Goal: Navigation & Orientation: Find specific page/section

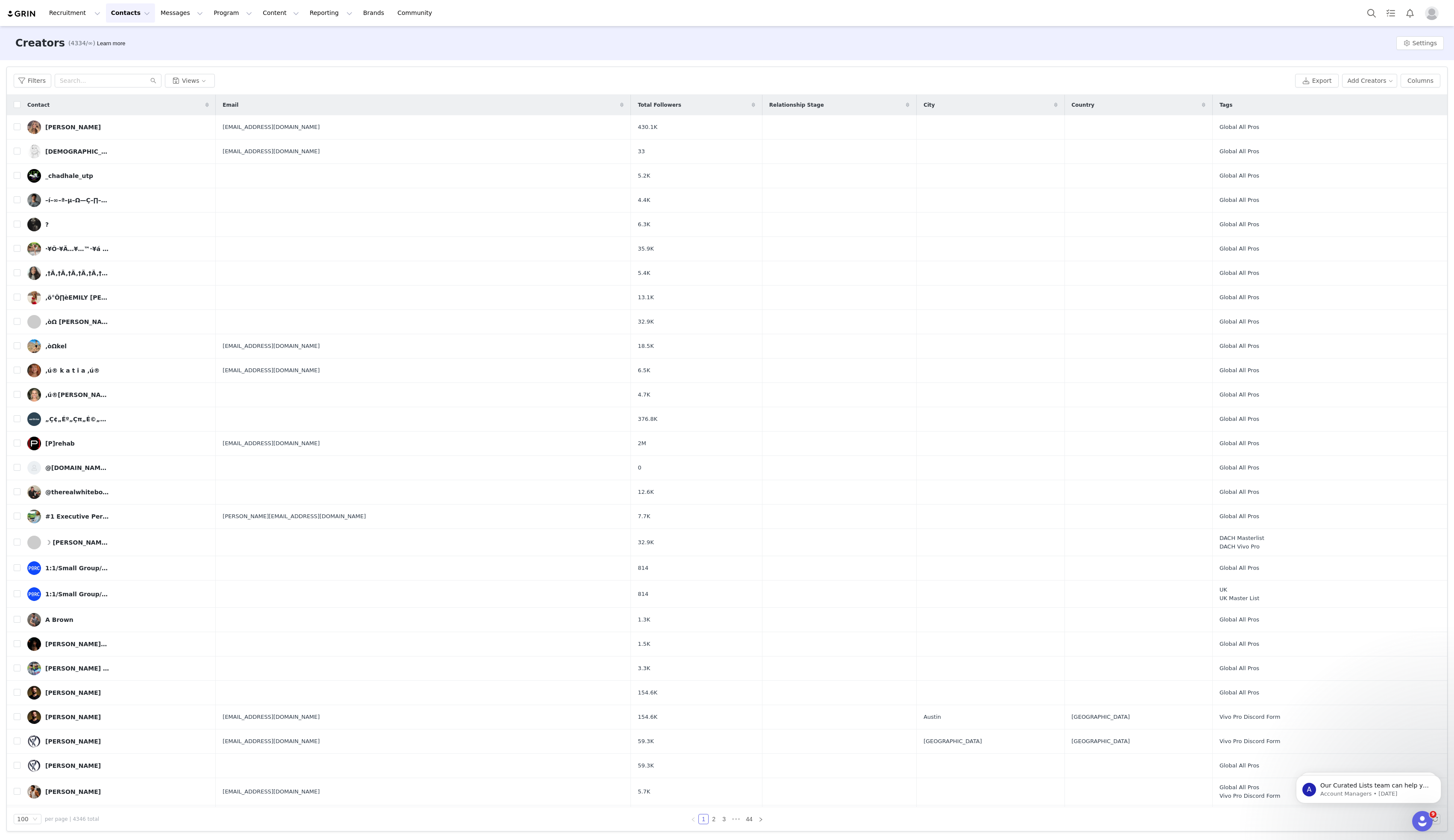
click at [262, 82] on div "Filters Views" at bounding box center [652, 81] width 1278 height 14
click at [319, 19] on button "Reporting Reporting" at bounding box center [331, 13] width 53 height 19
click at [261, 12] on button "Content Content" at bounding box center [281, 13] width 46 height 19
click at [224, 10] on button "Program Program" at bounding box center [233, 13] width 49 height 19
click at [224, 87] on p "Affiliates" at bounding box center [215, 85] width 26 height 9
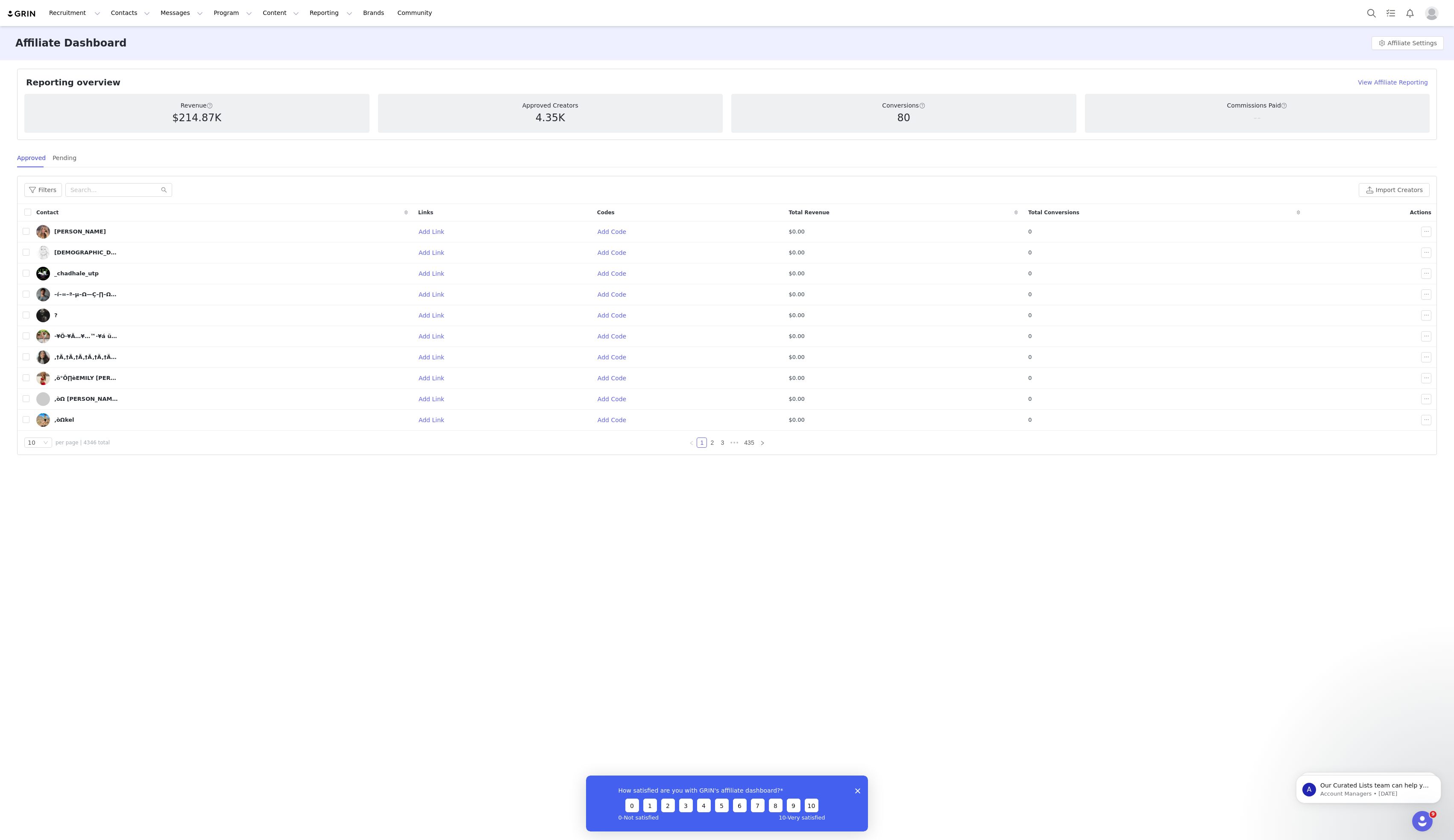
click at [830, 210] on span "Total Revenue" at bounding box center [809, 213] width 41 height 8
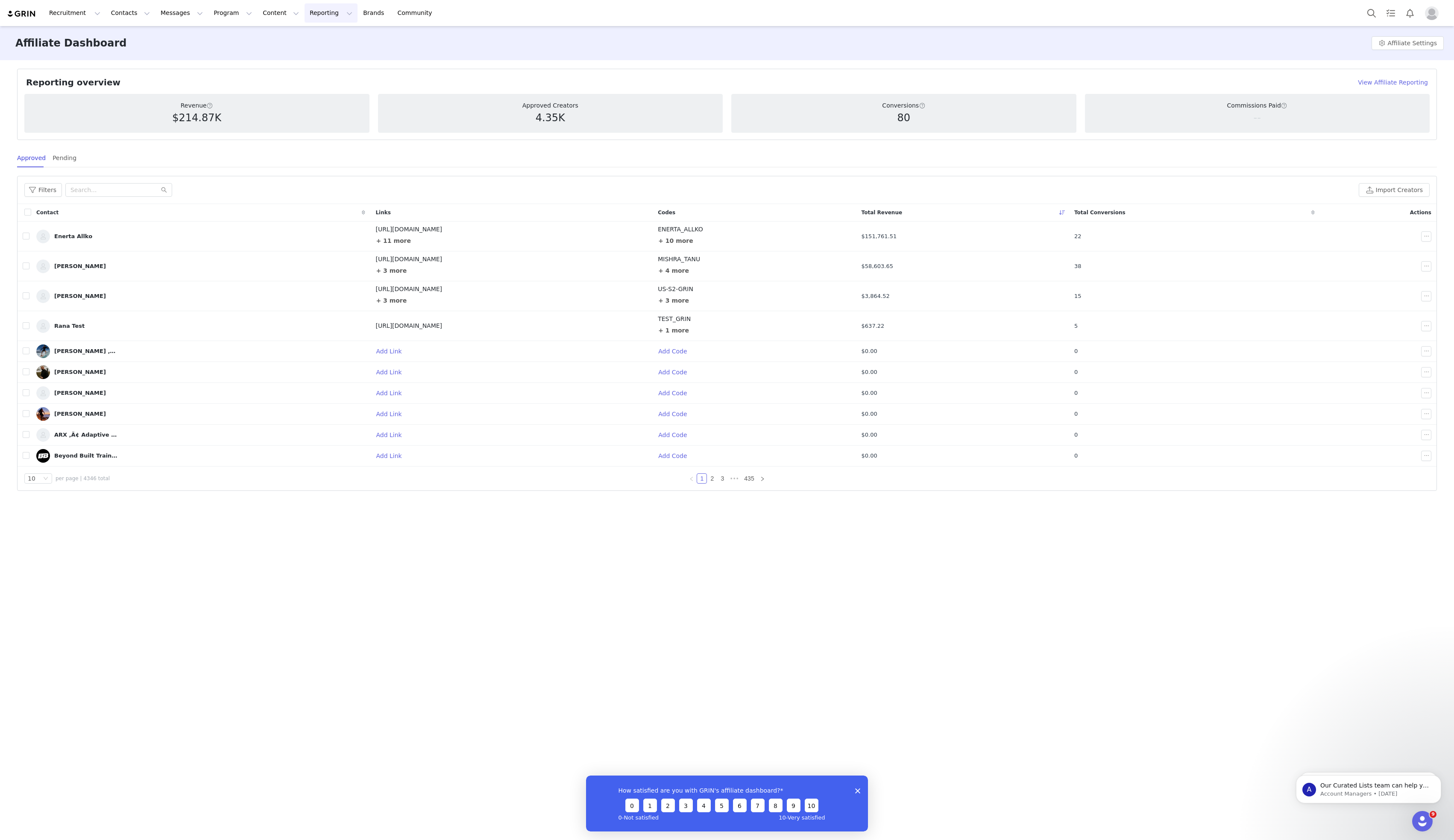
click at [317, 14] on button "Reporting Reporting" at bounding box center [331, 13] width 53 height 19
click at [268, 11] on button "Content Content" at bounding box center [281, 13] width 46 height 19
click at [227, 13] on button "Program Program" at bounding box center [233, 13] width 49 height 19
click at [217, 37] on p "Activations" at bounding box center [218, 38] width 33 height 9
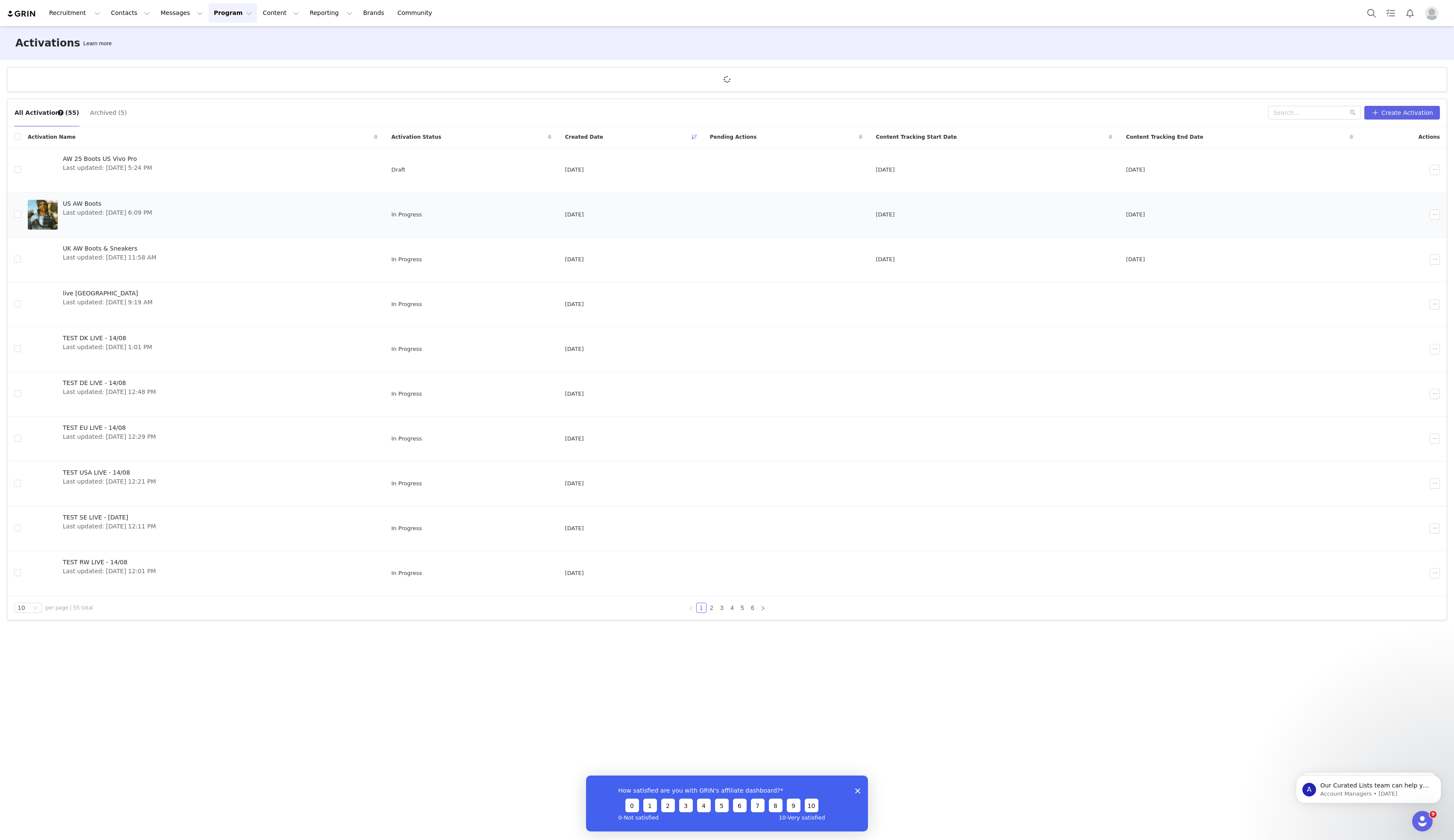
click at [119, 202] on span "US AW Boots" at bounding box center [107, 204] width 89 height 9
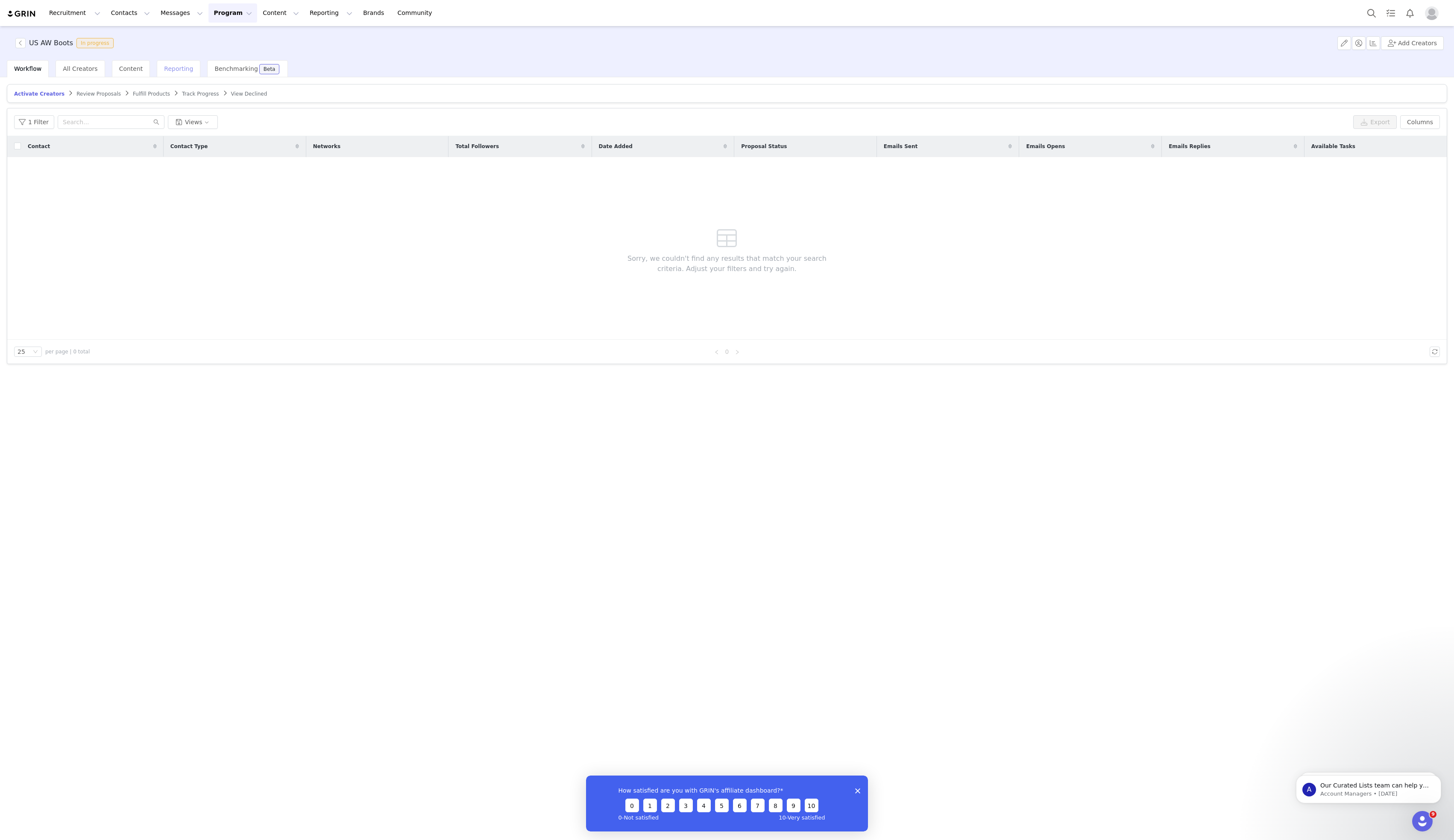
click at [173, 64] on div "Reporting" at bounding box center [178, 69] width 43 height 17
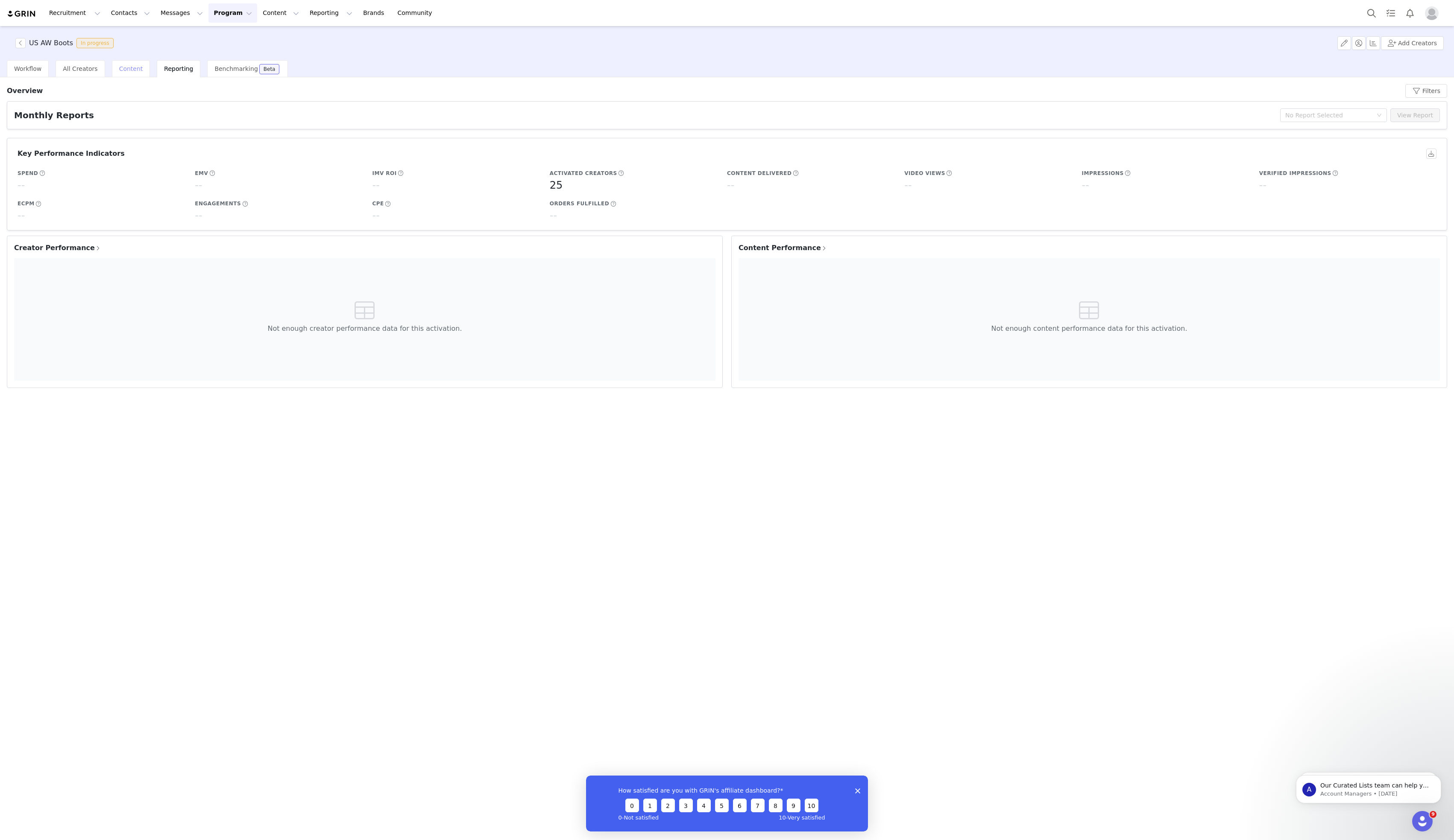
click at [130, 73] on div "Content" at bounding box center [131, 69] width 38 height 17
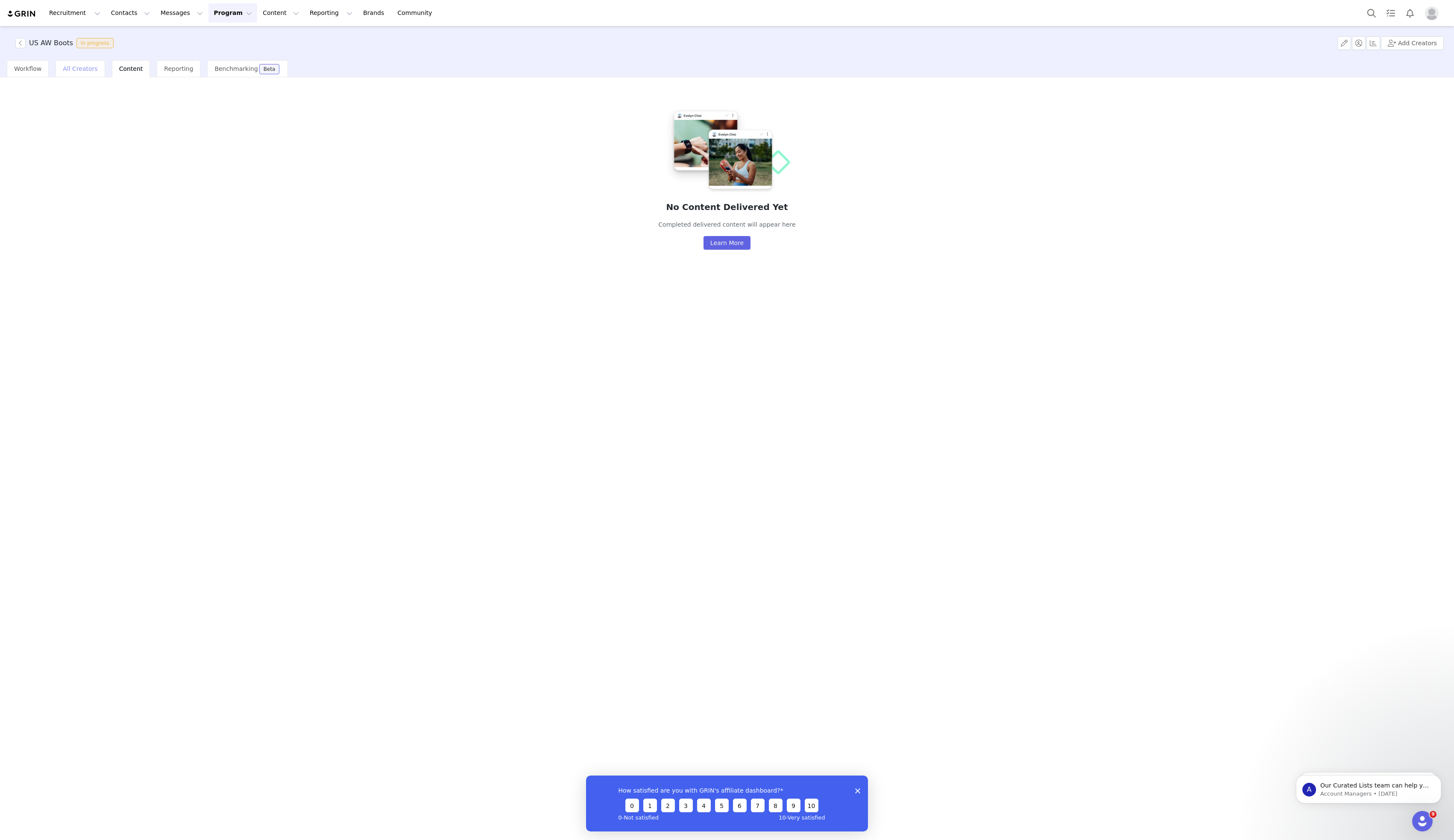
click at [77, 69] on span "All Creators" at bounding box center [80, 69] width 34 height 7
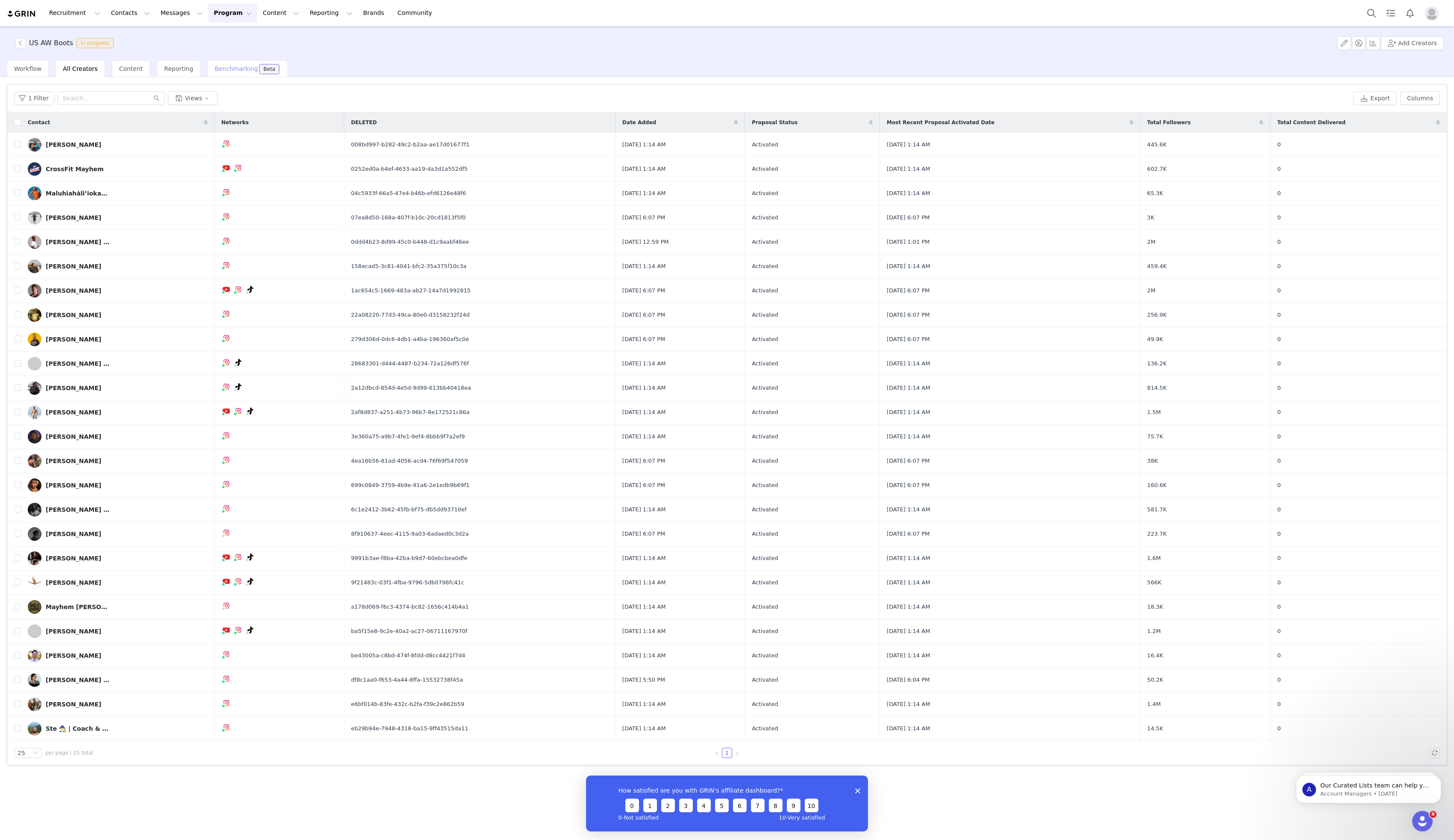
click at [228, 68] on span "Benchmarking" at bounding box center [236, 69] width 43 height 7
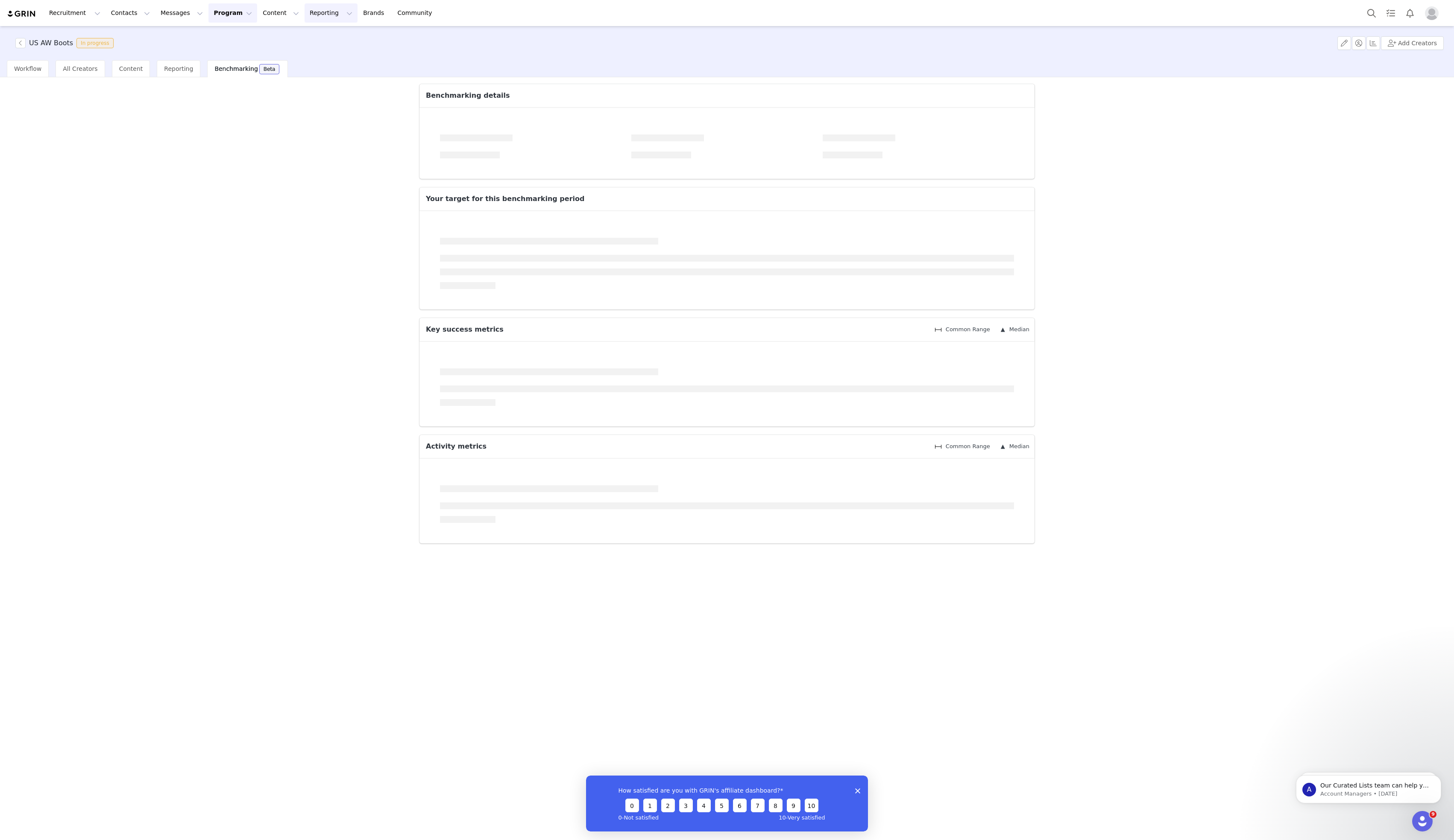
click at [317, 19] on button "Reporting Reporting" at bounding box center [331, 13] width 53 height 19
click at [358, 16] on link "Brands Brands" at bounding box center [375, 13] width 34 height 19
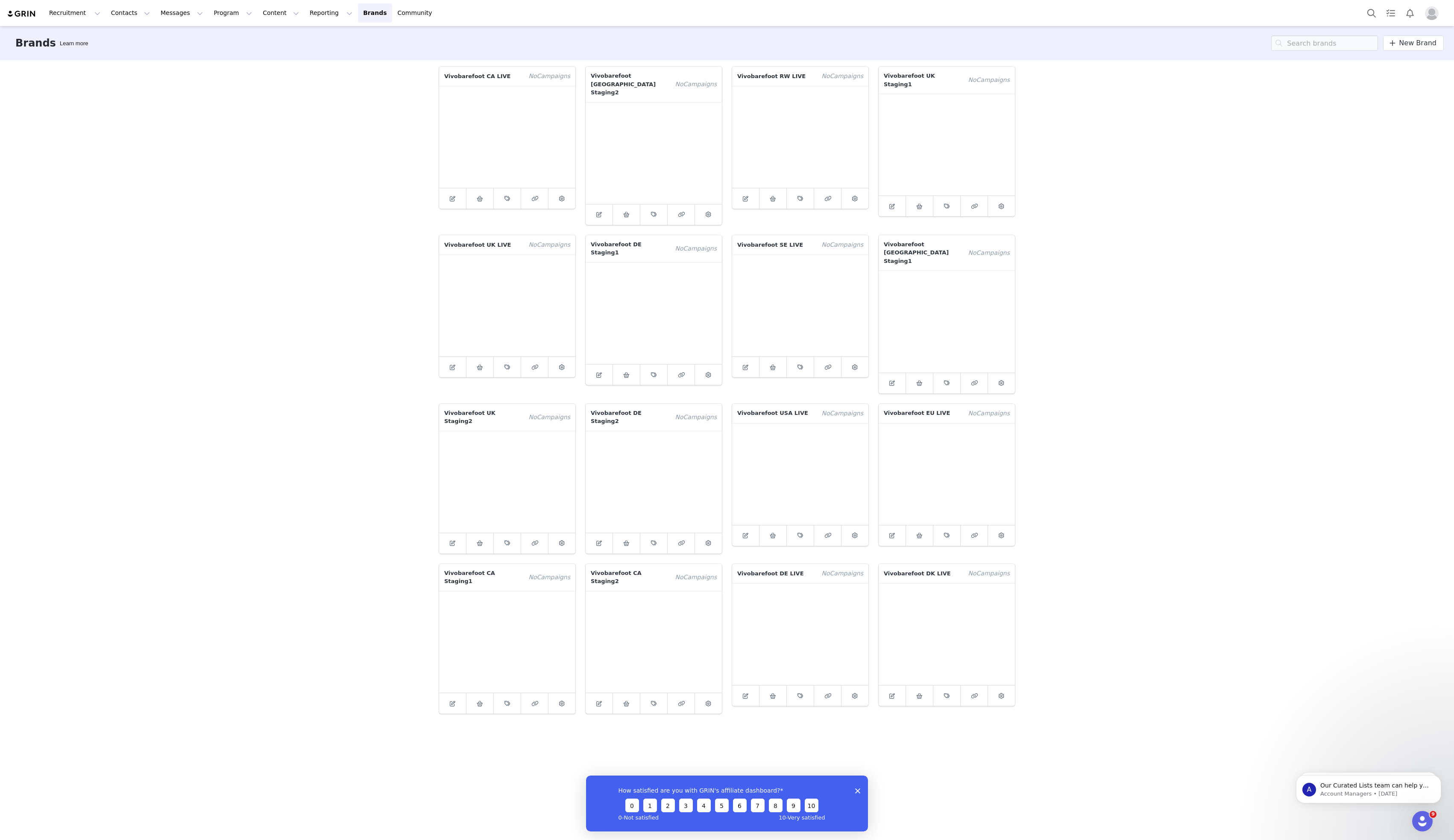
click at [859, 790] on icon "Close survey" at bounding box center [857, 790] width 5 height 5
